Goal: Information Seeking & Learning: Learn about a topic

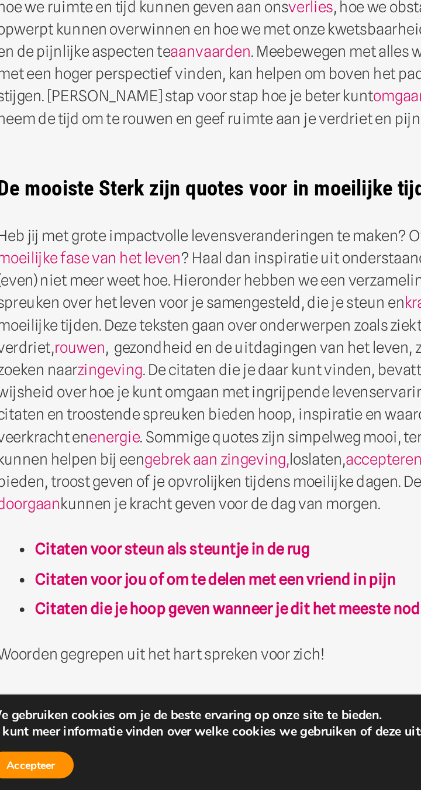
scroll to position [190, 0]
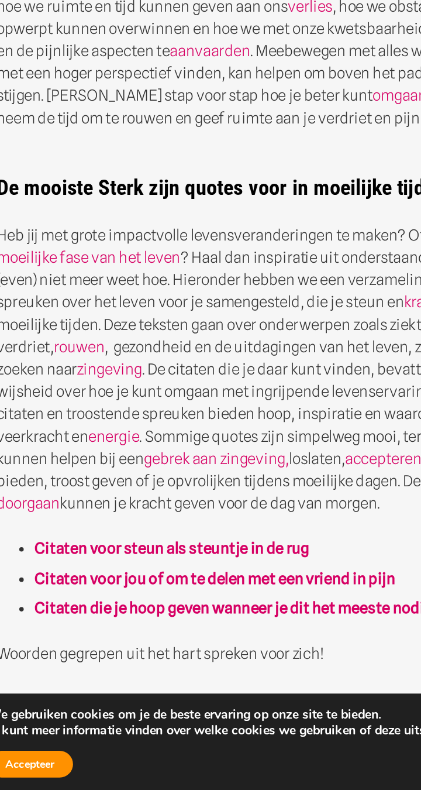
click at [210, 626] on strong "Citaten voor steun als steuntje in de rug" at bounding box center [140, 629] width 180 height 12
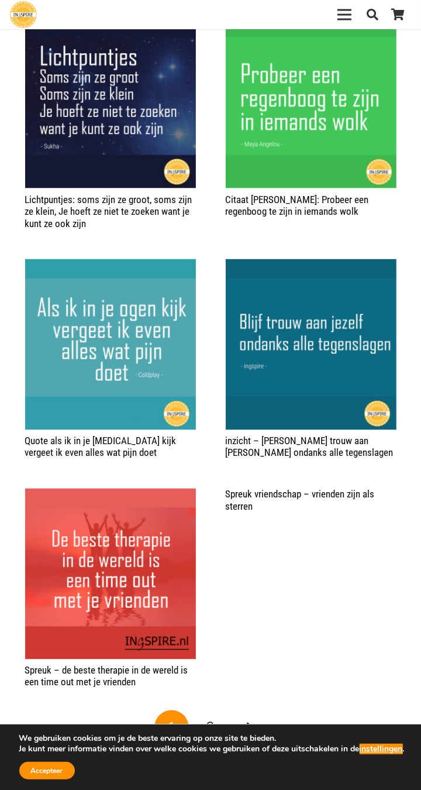
scroll to position [1194, 0]
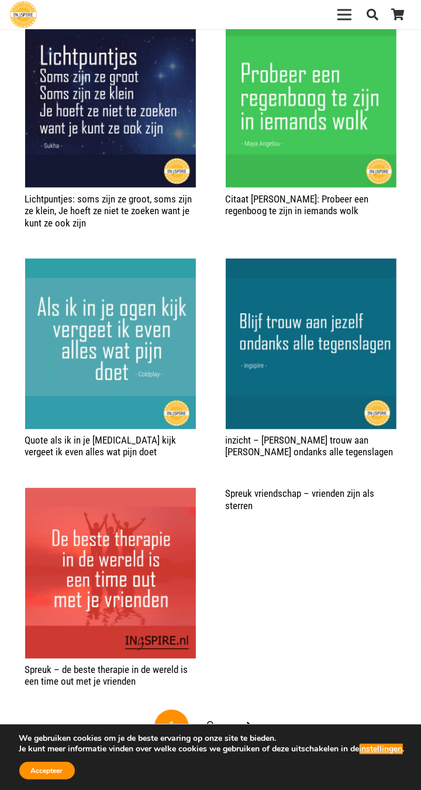
click at [200, 709] on link "2" at bounding box center [210, 726] width 35 height 35
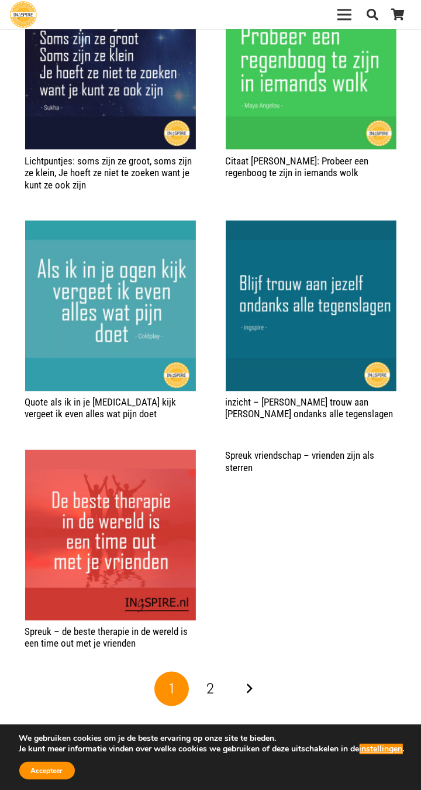
scroll to position [1259, 0]
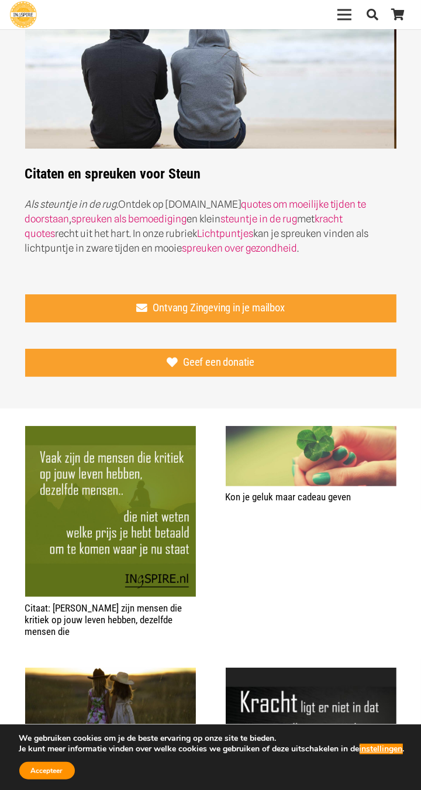
scroll to position [91, 0]
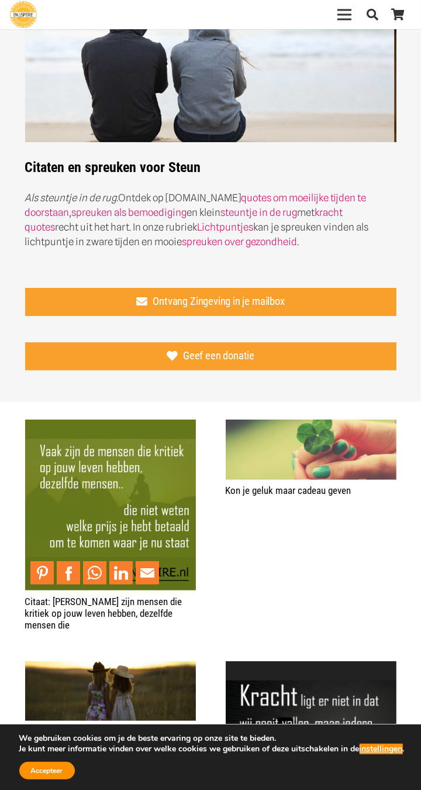
click at [95, 496] on img "Citaat: Vaak zijn mensen die kritiek op jouw leven hebben, dezelfde mensen die" at bounding box center [110, 504] width 171 height 171
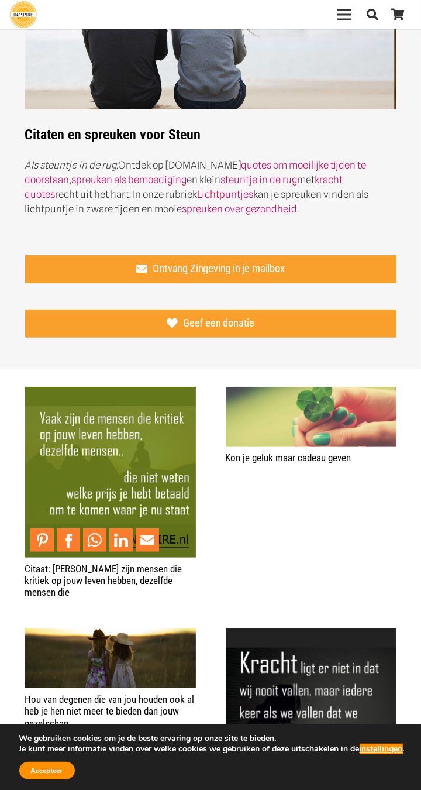
scroll to position [156, 0]
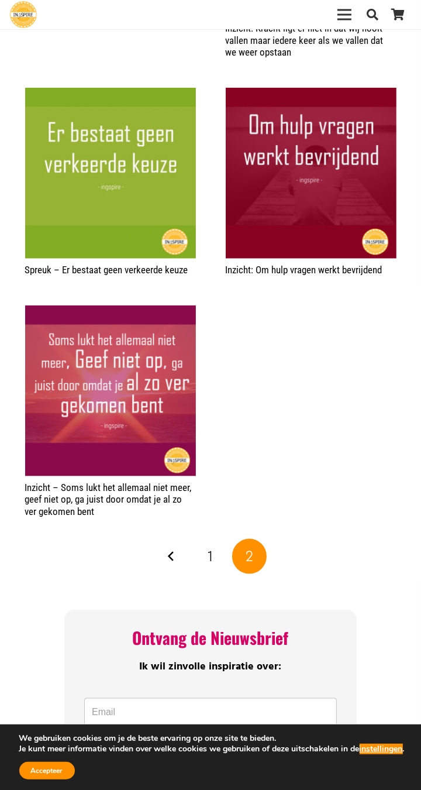
scroll to position [906, 0]
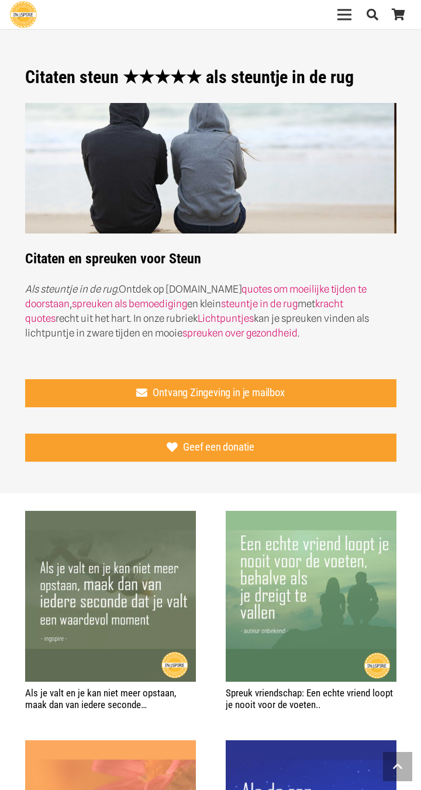
scroll to position [1259, 0]
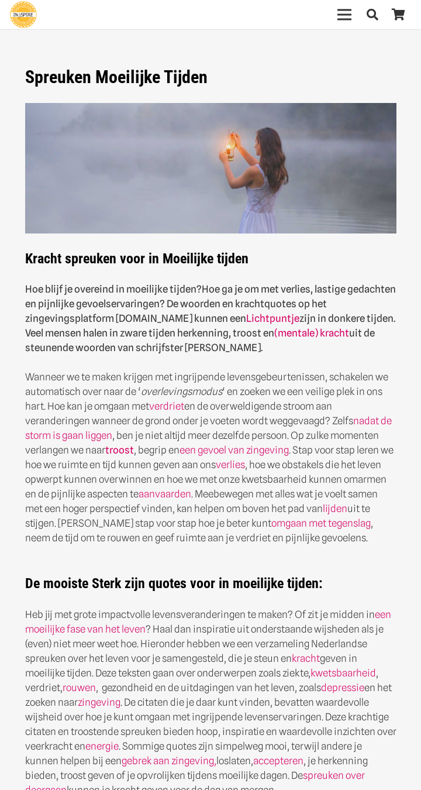
scroll to position [244, 0]
